Goal: Use online tool/utility: Utilize a website feature to perform a specific function

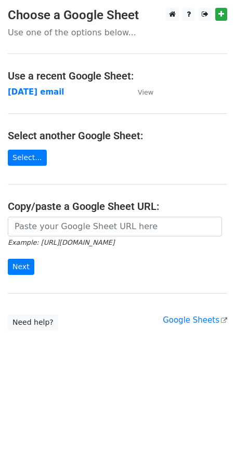
click at [54, 213] on main "Choose a Google Sheet Use one of the options below... Use a recent Google Sheet…" at bounding box center [117, 169] width 235 height 323
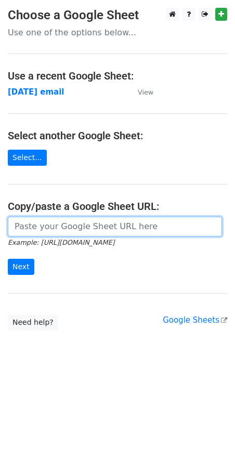
click at [90, 230] on input "url" at bounding box center [115, 227] width 214 height 20
paste input "[URL][DOMAIN_NAME]"
type input "[URL][DOMAIN_NAME]"
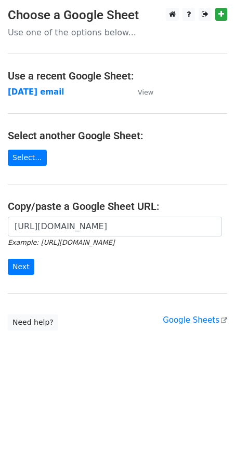
scroll to position [0, 0]
click at [5, 268] on div "https://docs.google.com/spreadsheets/d/1pQNWuo3tVccira4sDjWp9FUH0BX3aebFEqnJfuy…" at bounding box center [117, 251] width 235 height 69
click at [12, 269] on input "Next" at bounding box center [21, 267] width 26 height 16
click at [60, 215] on main "Choose a Google Sheet Use one of the options below... Use a recent Google Sheet…" at bounding box center [117, 169] width 235 height 323
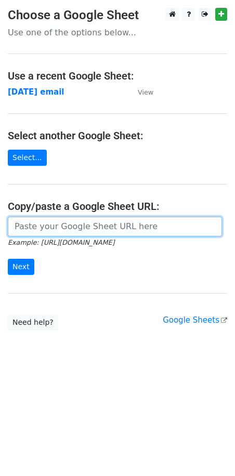
click at [54, 223] on input "url" at bounding box center [115, 227] width 214 height 20
click at [43, 224] on input "url" at bounding box center [115, 227] width 214 height 20
paste input "[URL][DOMAIN_NAME]"
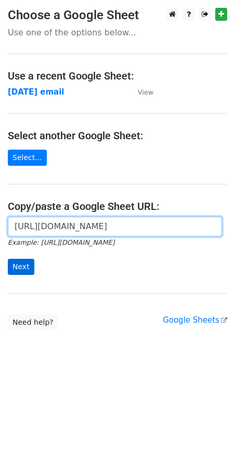
type input "[URL][DOMAIN_NAME]"
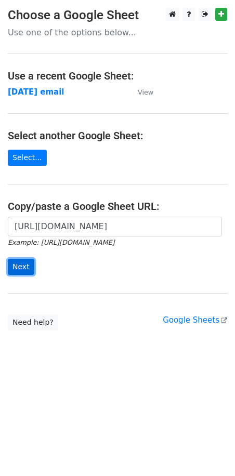
scroll to position [0, 0]
click at [16, 270] on input "Next" at bounding box center [21, 267] width 26 height 16
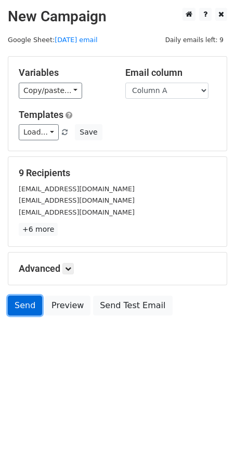
click at [26, 305] on link "Send" at bounding box center [25, 306] width 34 height 20
click at [24, 303] on link "Send" at bounding box center [25, 306] width 34 height 20
